Goal: Information Seeking & Learning: Learn about a topic

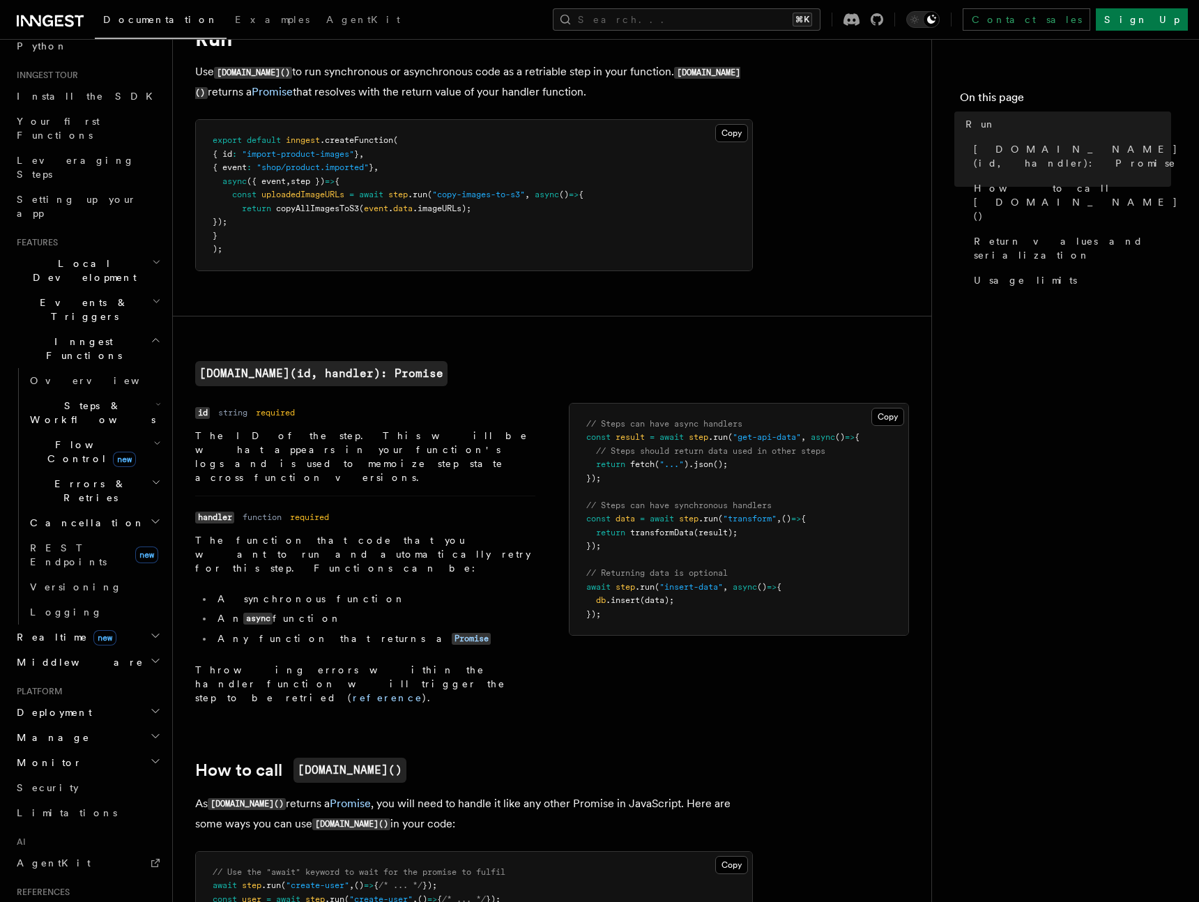
scroll to position [163, 0]
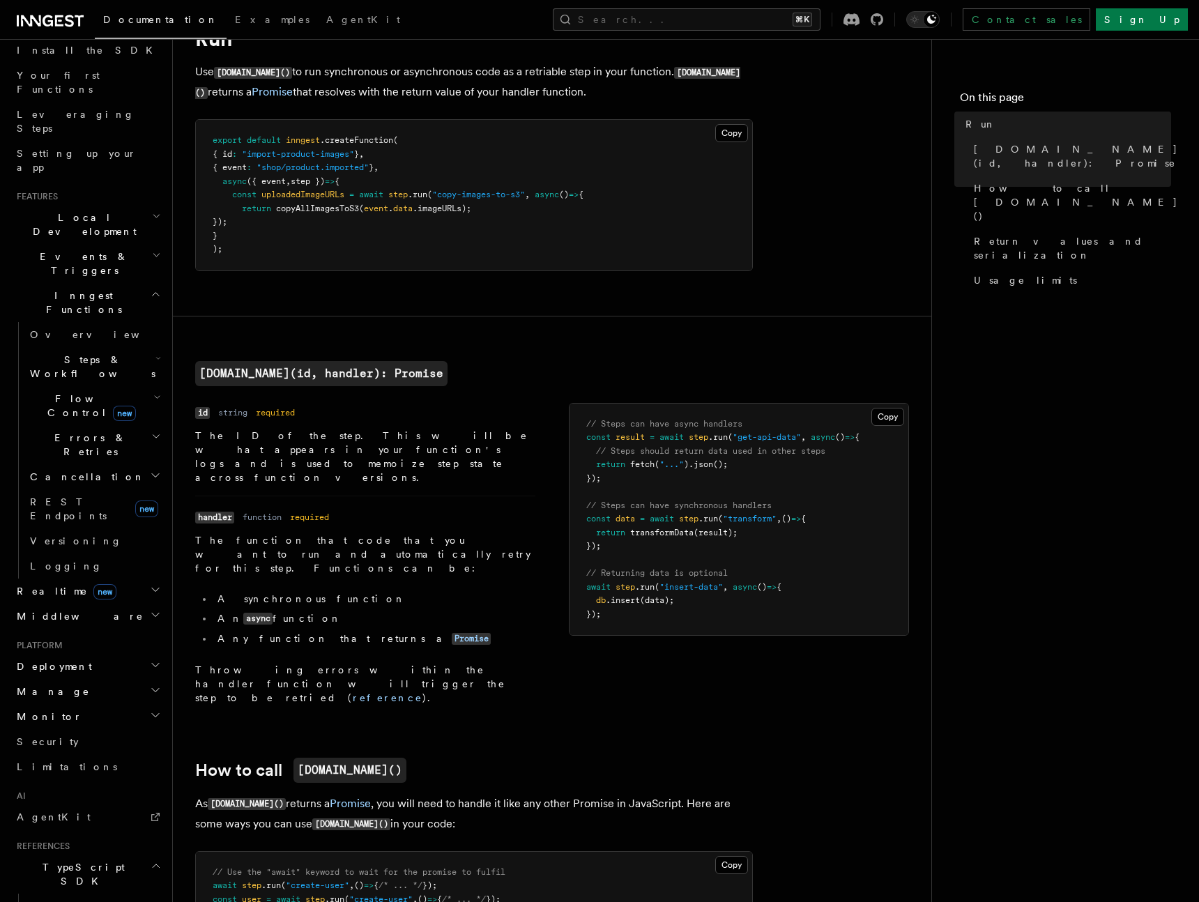
click at [84, 353] on span "Steps & Workflows" at bounding box center [89, 367] width 131 height 28
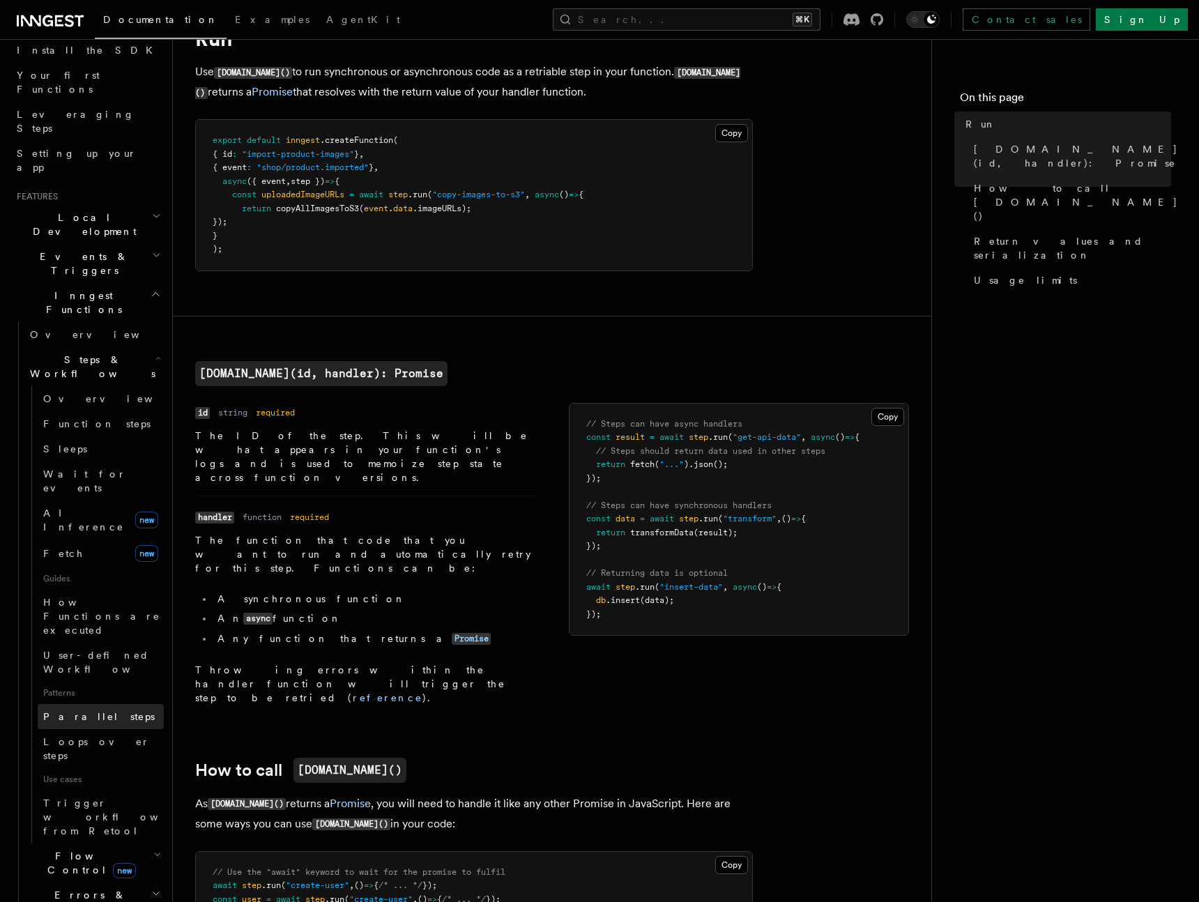
click at [81, 710] on span "Parallel steps" at bounding box center [99, 717] width 112 height 14
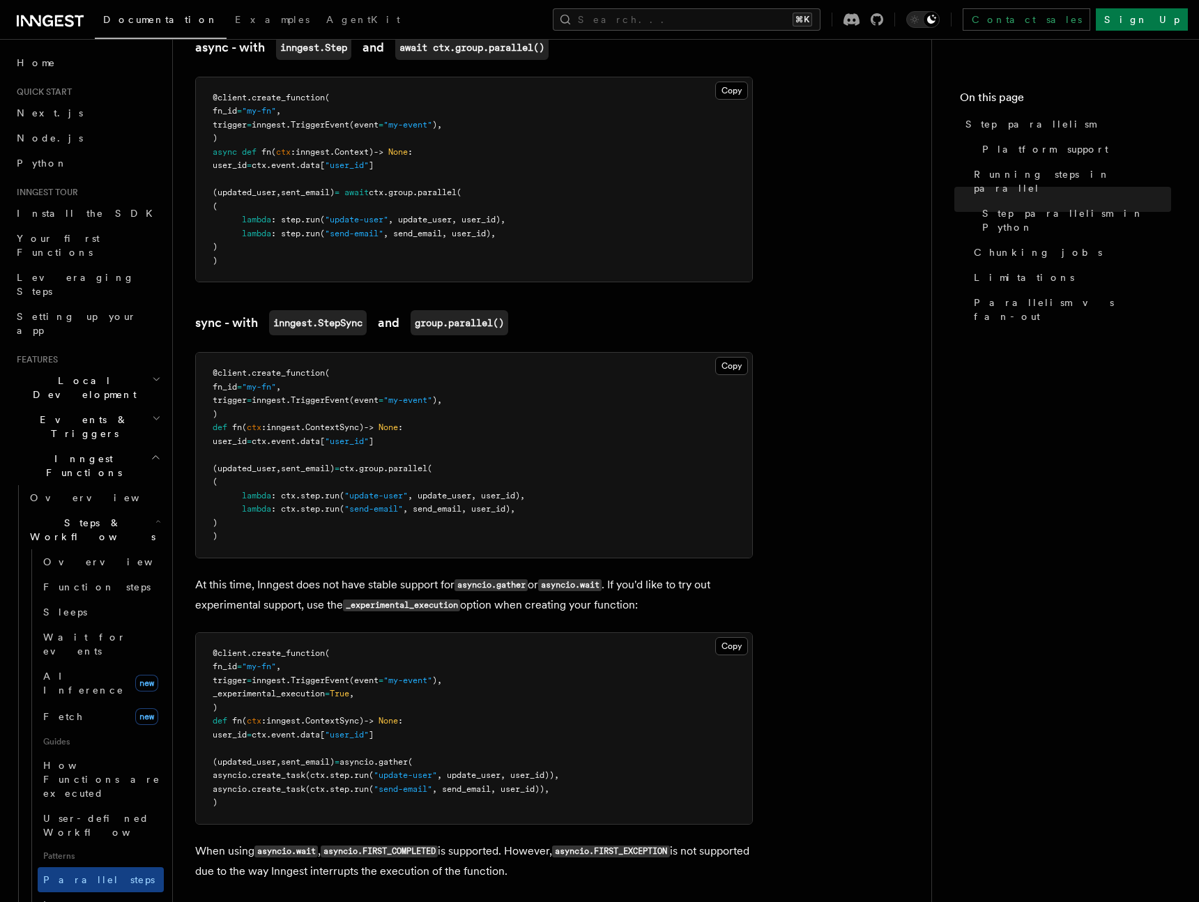
scroll to position [1092, 0]
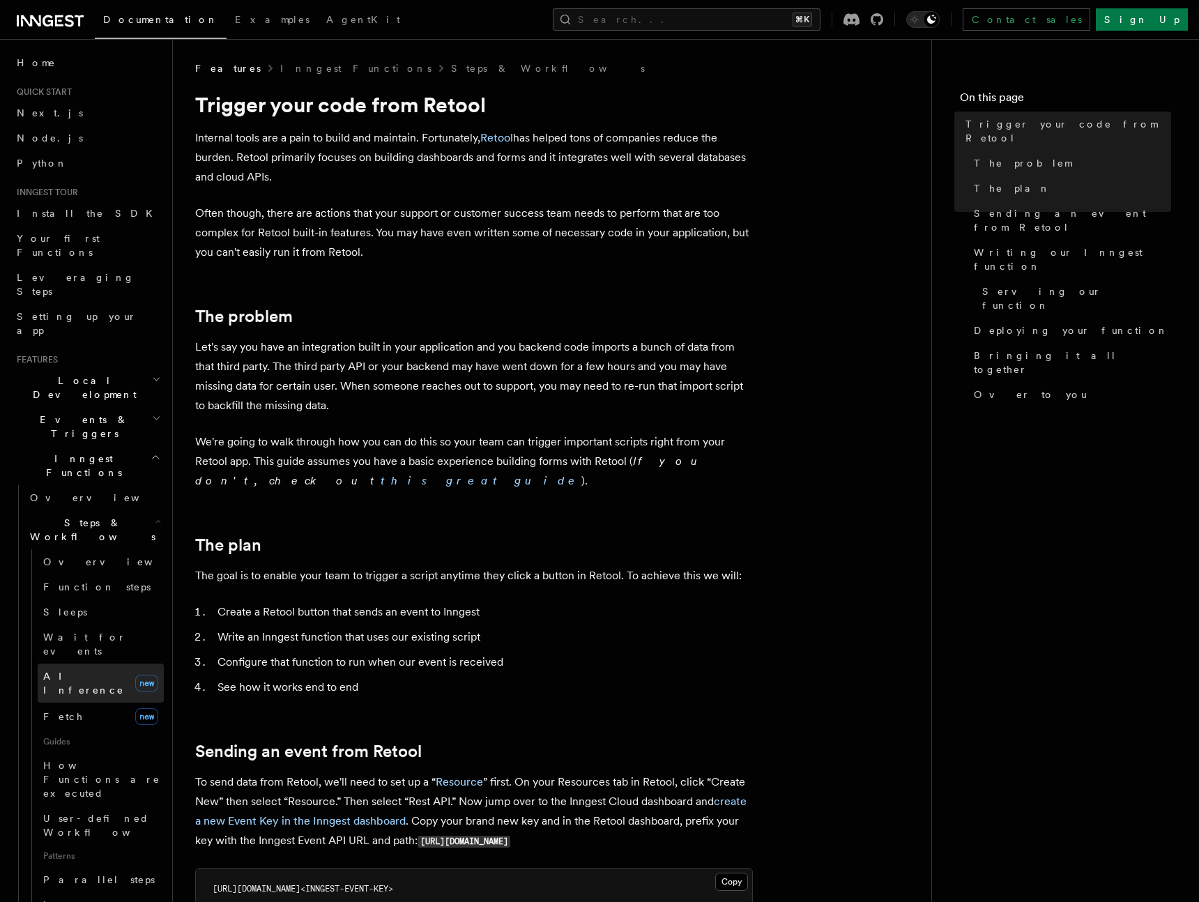
click at [71, 669] on span "AI Inference" at bounding box center [86, 683] width 86 height 28
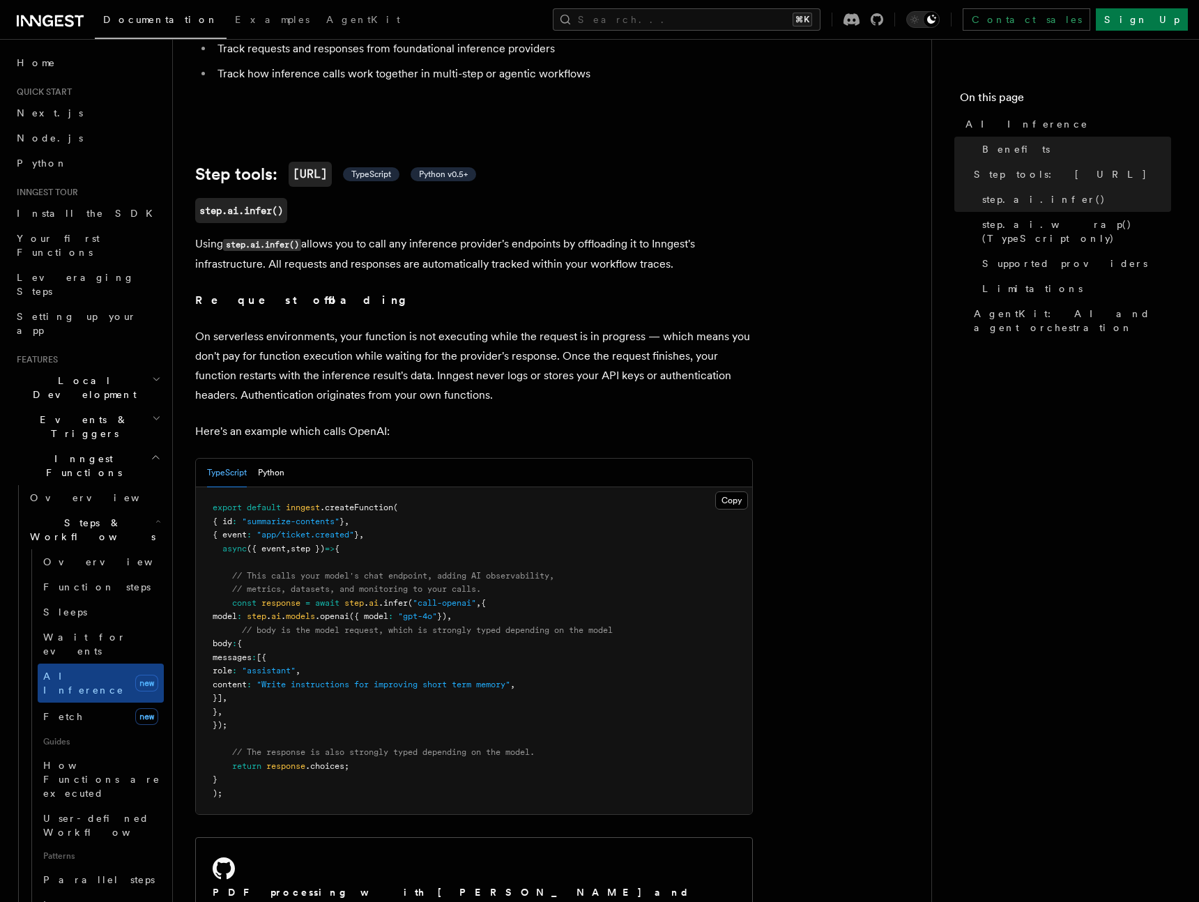
scroll to position [422, 0]
click at [171, 204] on icon at bounding box center [174, 211] width 14 height 14
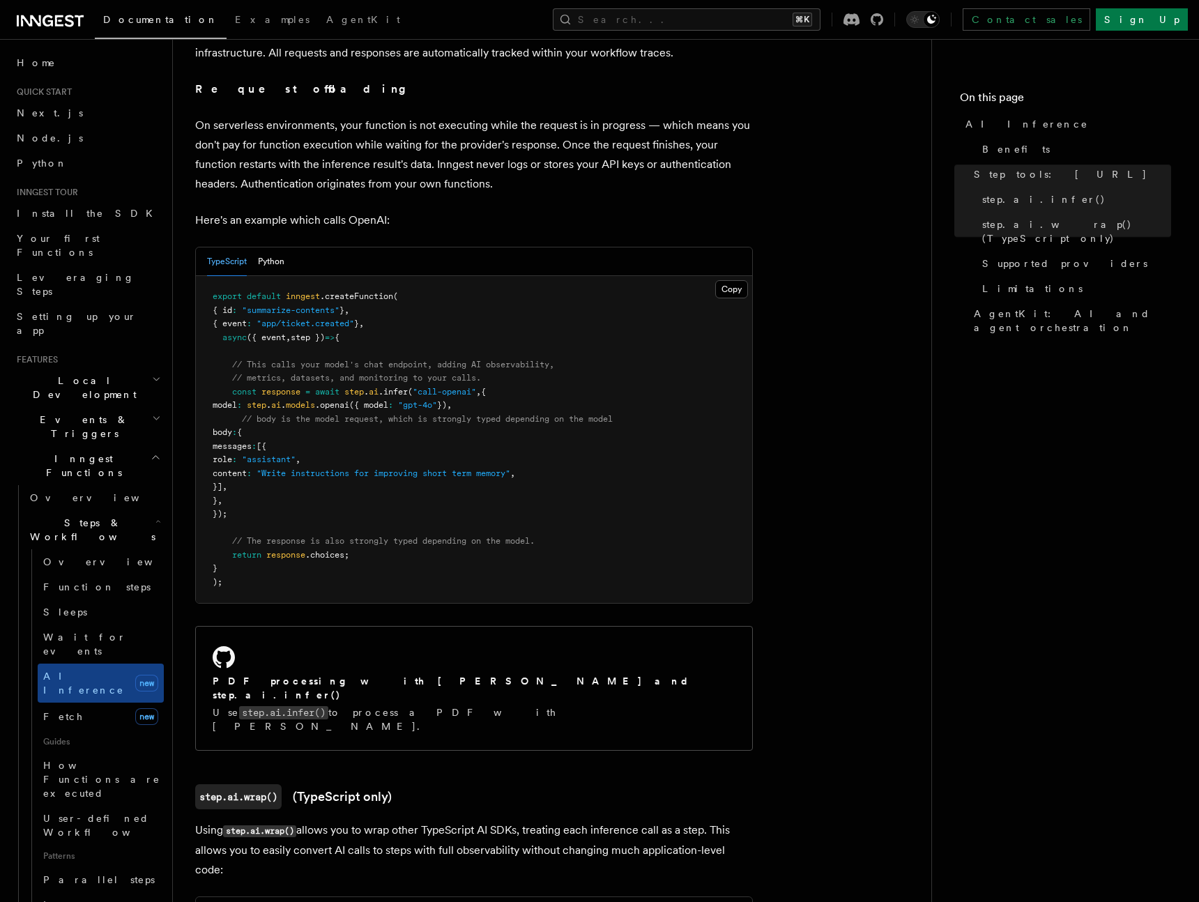
scroll to position [651, 0]
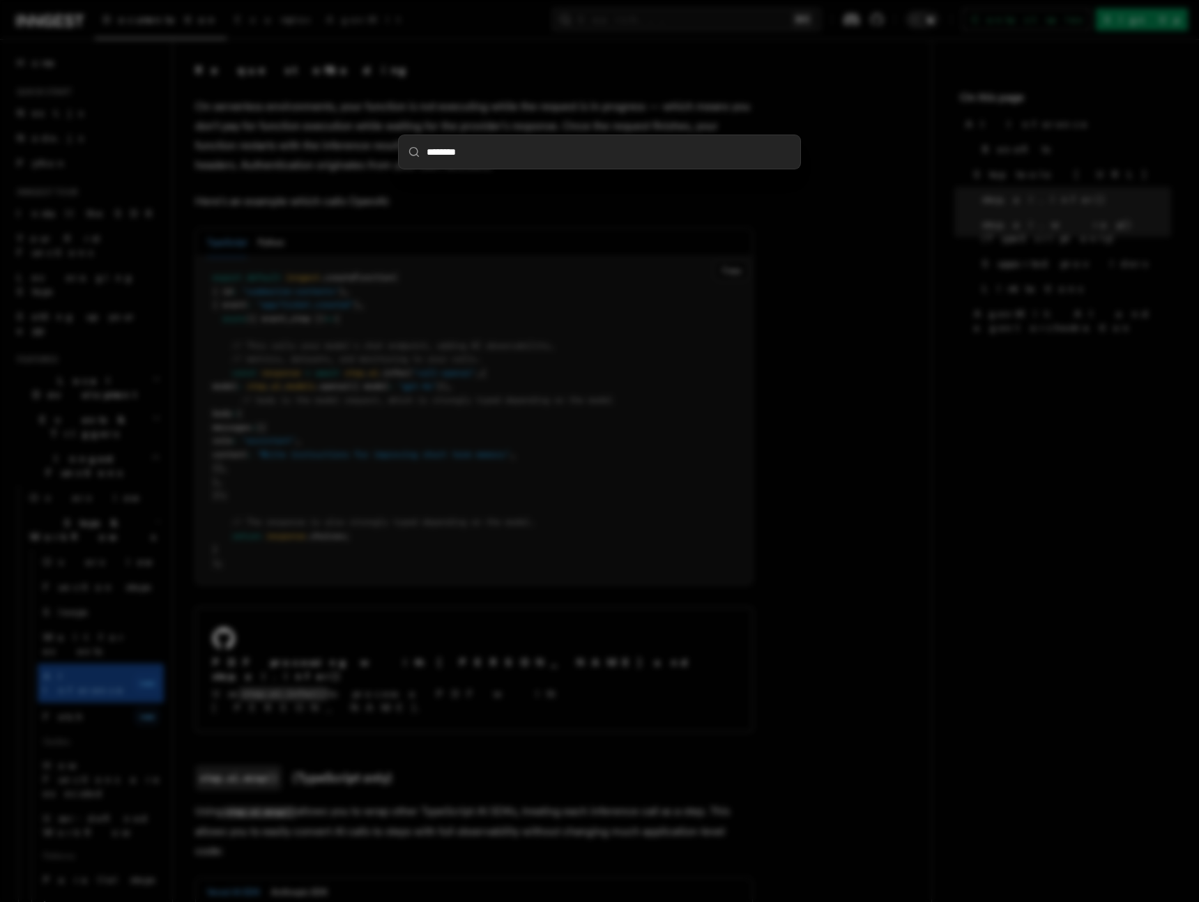
type input "*********"
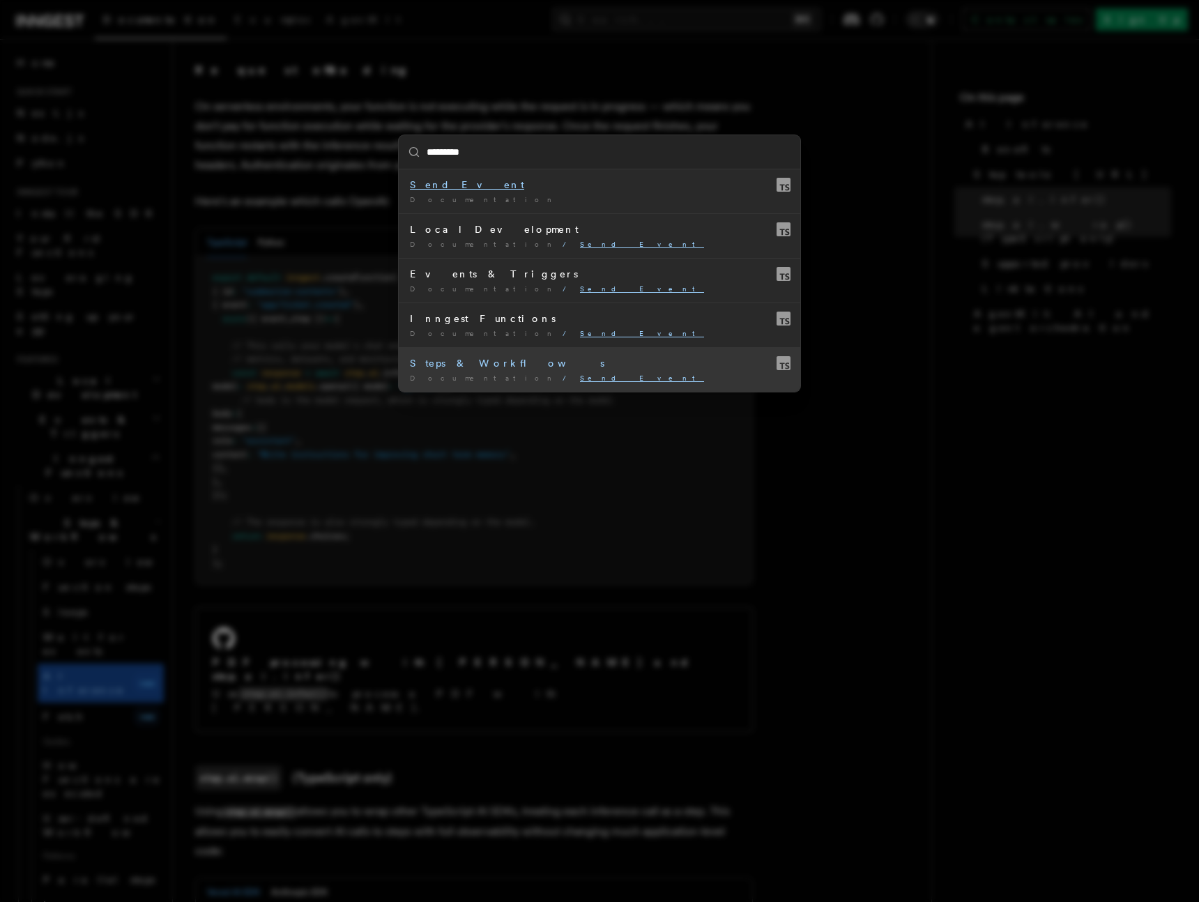
click at [580, 379] on mark "Send Event" at bounding box center [642, 378] width 124 height 8
